Goal: Task Accomplishment & Management: Manage account settings

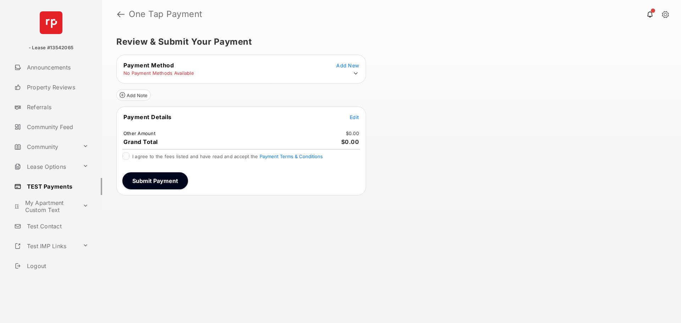
click at [353, 71] on icon at bounding box center [355, 73] width 6 height 6
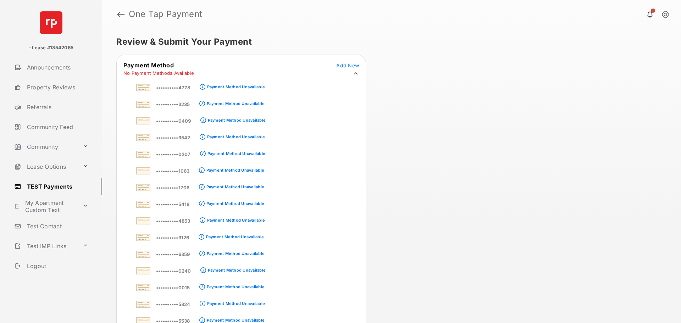
click at [360, 73] on tr "No Payment Methods Available" at bounding box center [240, 73] width 247 height 7
click at [356, 74] on icon at bounding box center [355, 73] width 6 height 6
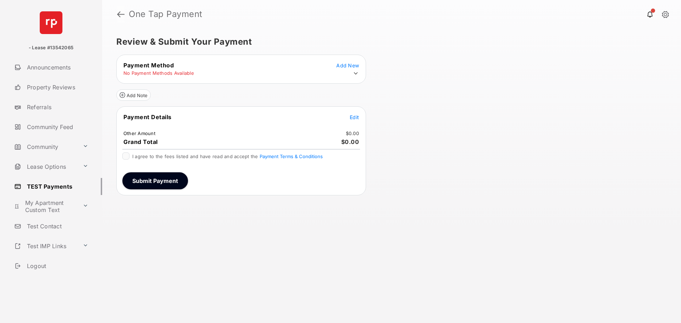
click at [120, 16] on link at bounding box center [120, 14] width 7 height 17
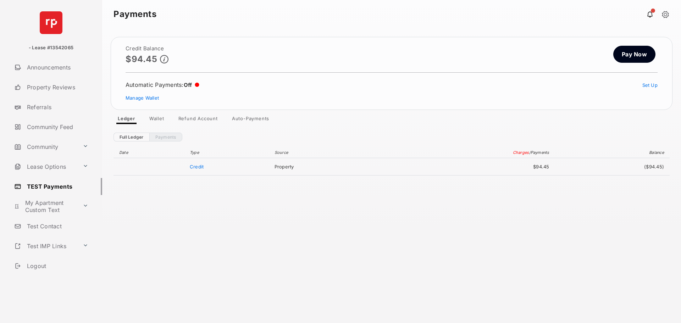
click at [158, 117] on link "Wallet" at bounding box center [157, 120] width 26 height 9
